Goal: Task Accomplishment & Management: Manage account settings

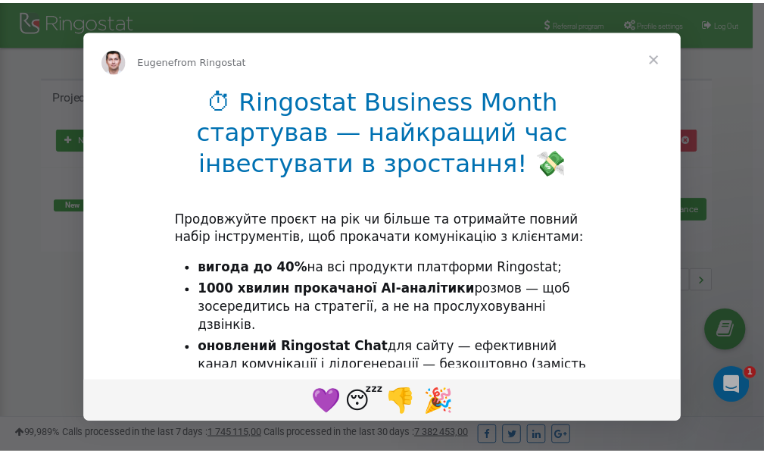
scroll to position [226, 0]
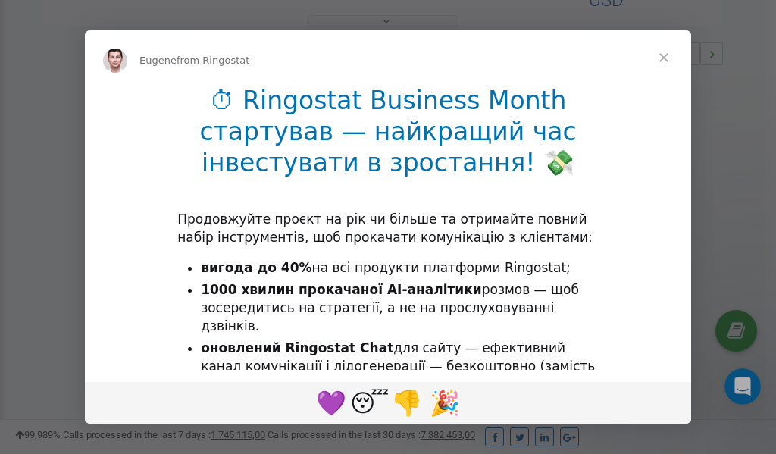
click at [664, 60] on span "Close" at bounding box center [663, 57] width 55 height 55
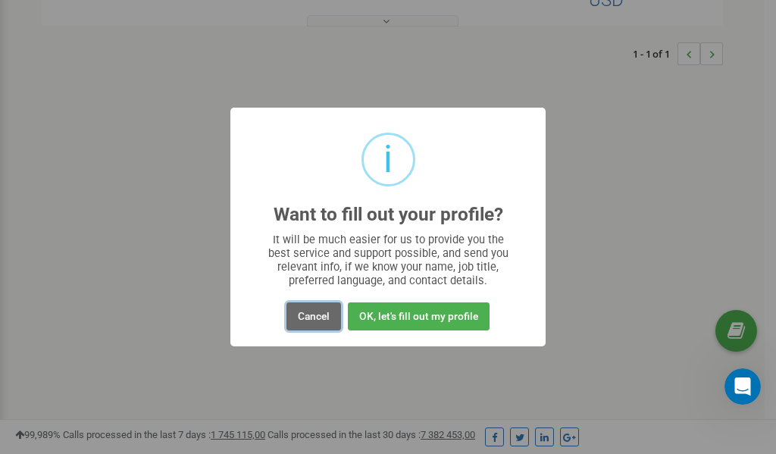
click at [313, 317] on button "Cancel" at bounding box center [313, 316] width 55 height 28
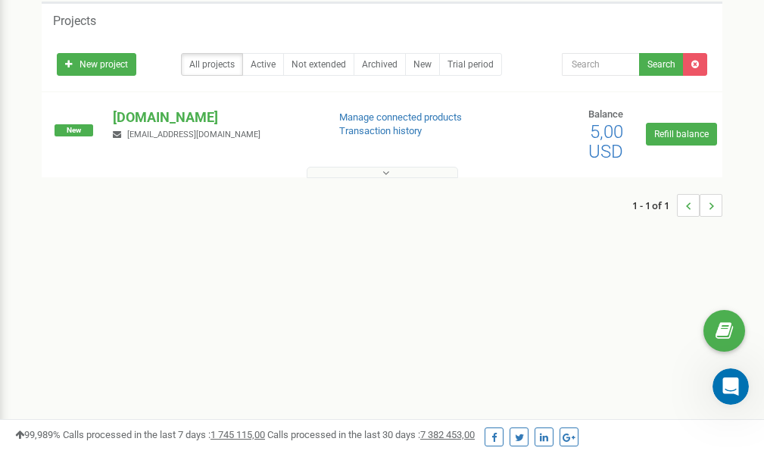
scroll to position [0, 0]
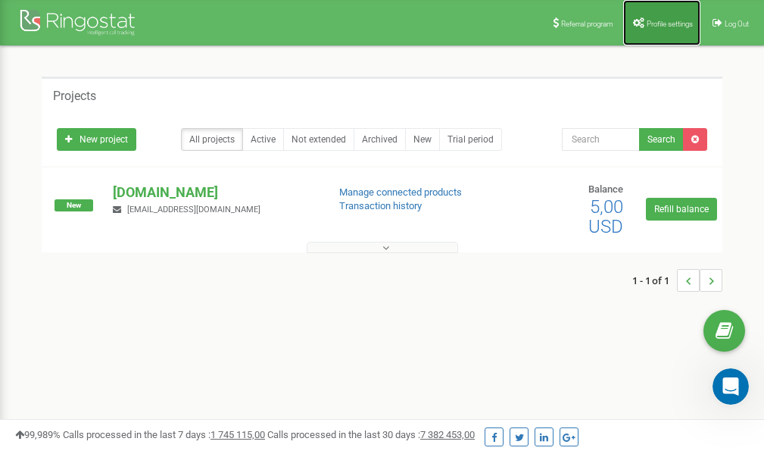
click at [668, 20] on span "Profile settings" at bounding box center [670, 24] width 46 height 8
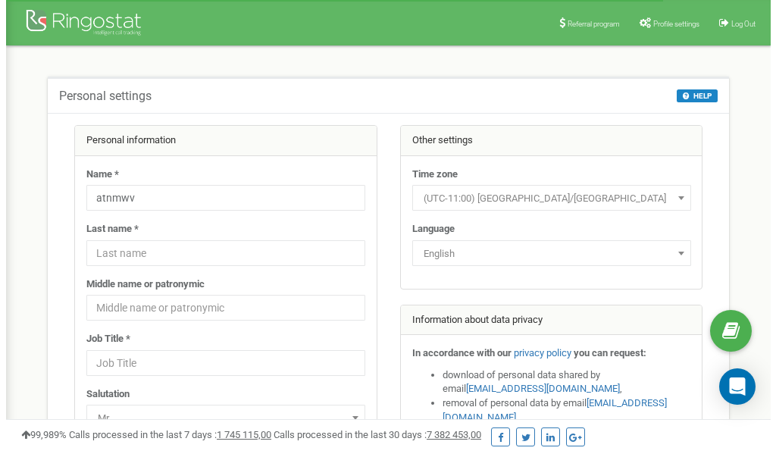
scroll to position [76, 0]
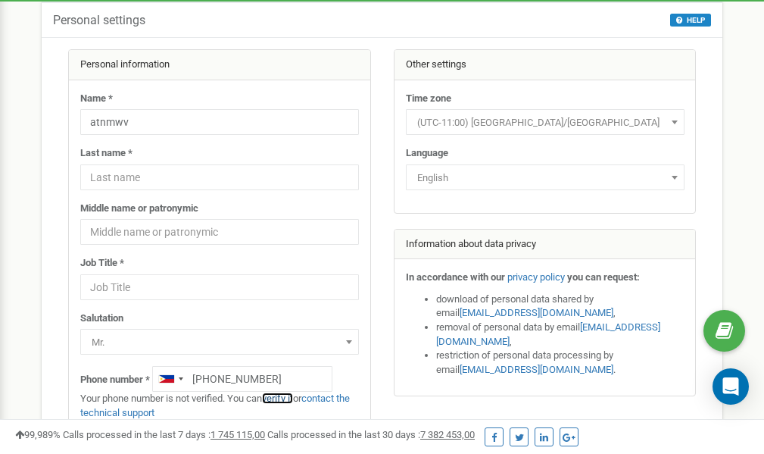
click at [286, 397] on link "verify it" at bounding box center [277, 397] width 31 height 11
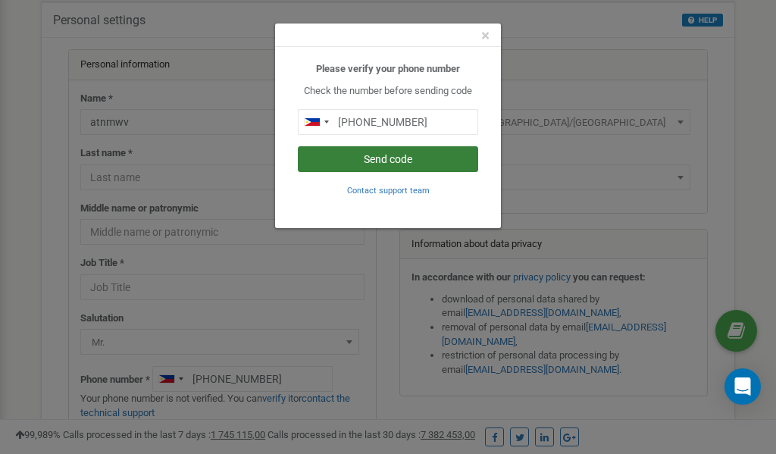
click at [357, 160] on button "Send code" at bounding box center [388, 159] width 180 height 26
